Goal: Navigation & Orientation: Find specific page/section

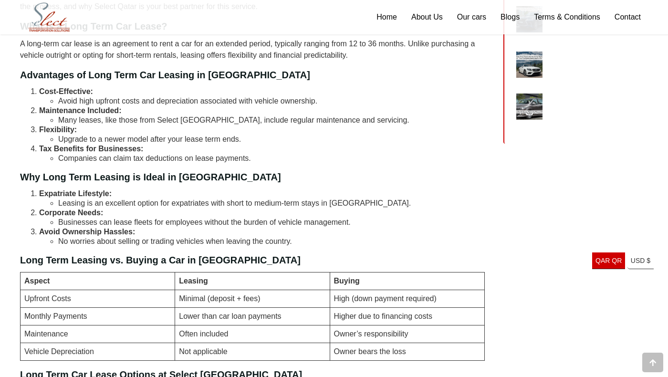
scroll to position [395, 0]
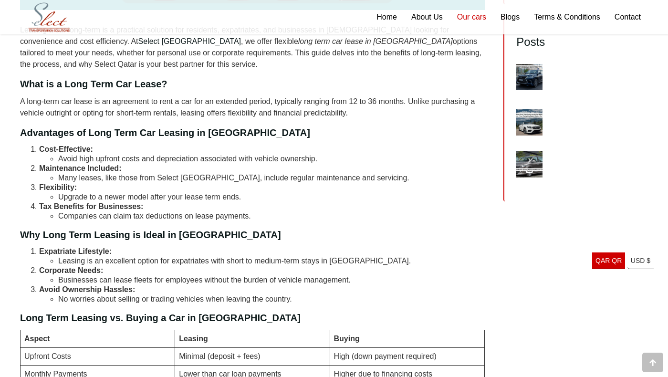
click at [478, 18] on link "Our cars" at bounding box center [471, 17] width 43 height 34
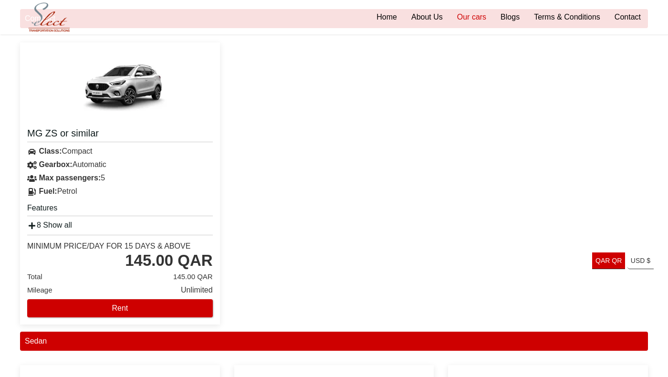
scroll to position [176, 0]
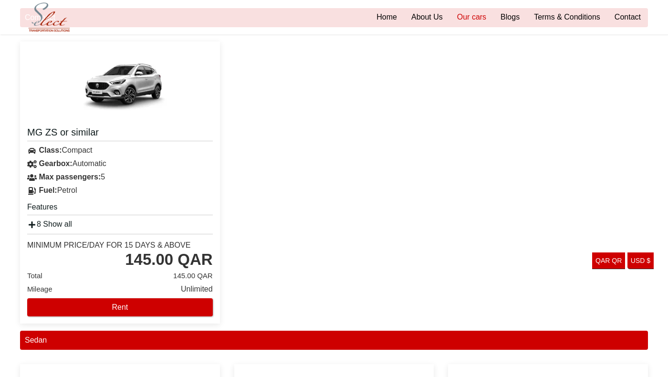
click at [637, 259] on link "USD $ Europian Euro" at bounding box center [641, 261] width 26 height 17
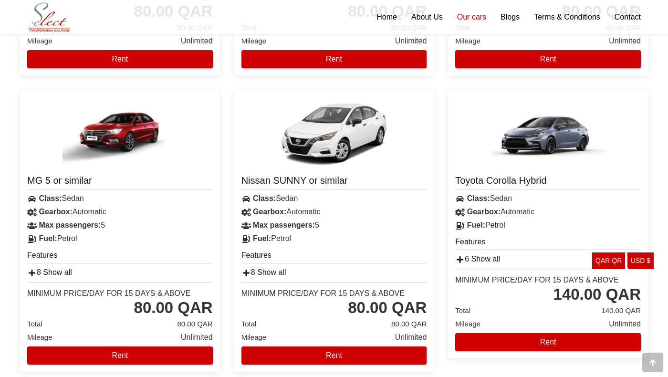
scroll to position [450, 0]
